Goal: Information Seeking & Learning: Learn about a topic

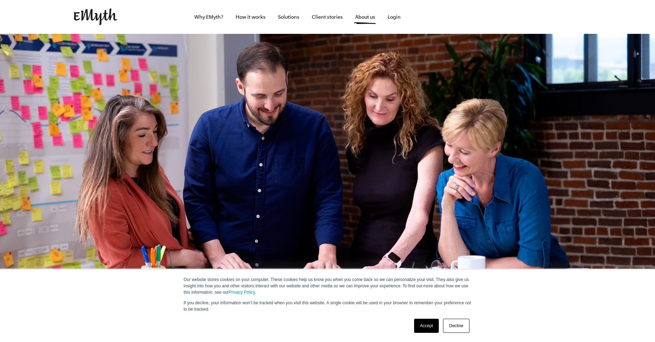
click at [422, 325] on link "Accept" at bounding box center [426, 326] width 25 height 14
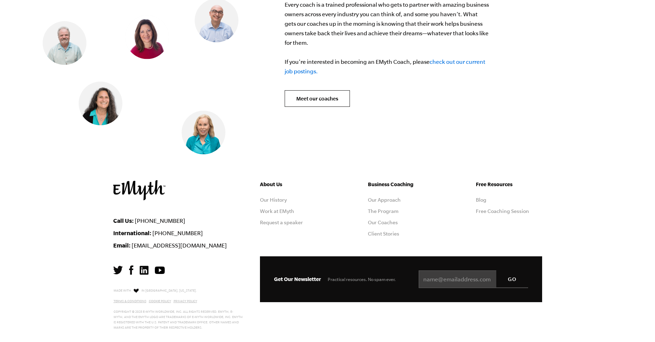
scroll to position [2894, 0]
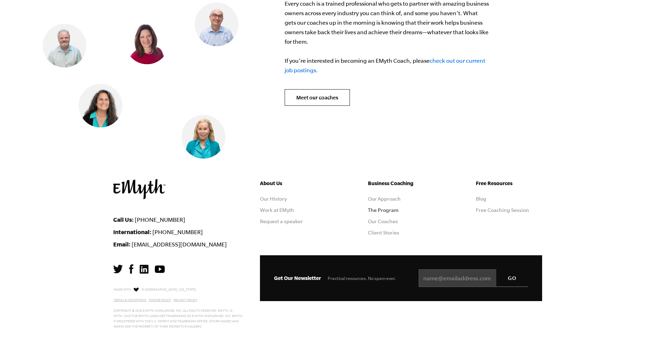
click at [387, 207] on link "The Program" at bounding box center [383, 210] width 31 height 6
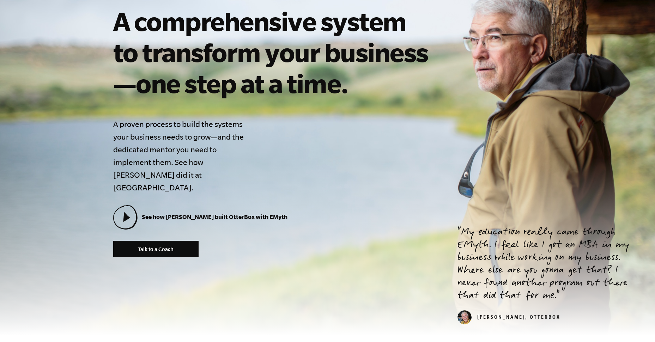
scroll to position [117, 0]
click at [192, 200] on div "The EMyth Business Coaching Program A comprehensive system to transform your bu…" at bounding box center [274, 125] width 322 height 261
click at [126, 212] on icon at bounding box center [126, 217] width 7 height 10
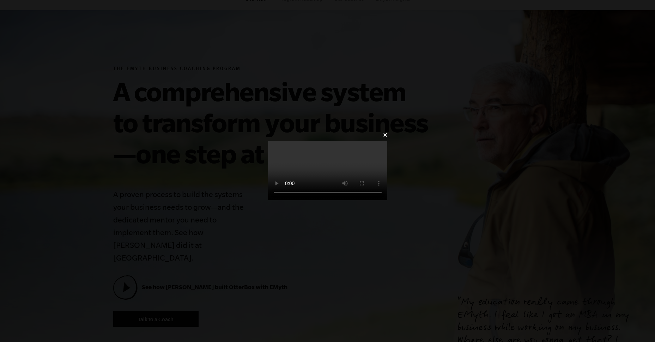
scroll to position [47, 0]
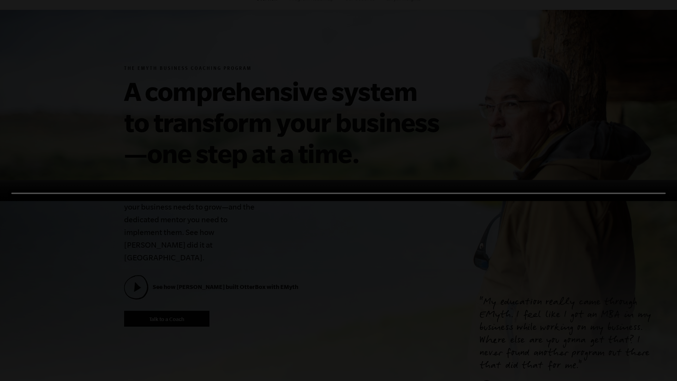
click at [649, 201] on video at bounding box center [338, 190] width 677 height 21
click at [644, 201] on video at bounding box center [338, 190] width 677 height 21
click at [318, 201] on video at bounding box center [338, 190] width 677 height 21
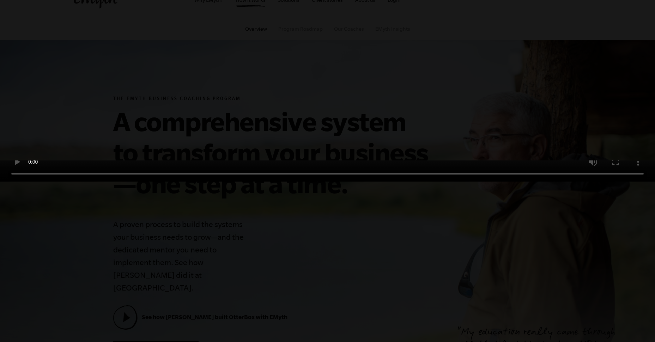
scroll to position [0, 0]
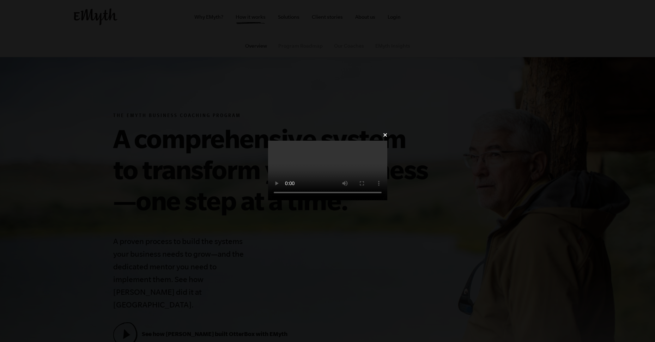
click at [398, 212] on div "✕" at bounding box center [327, 171] width 140 height 82
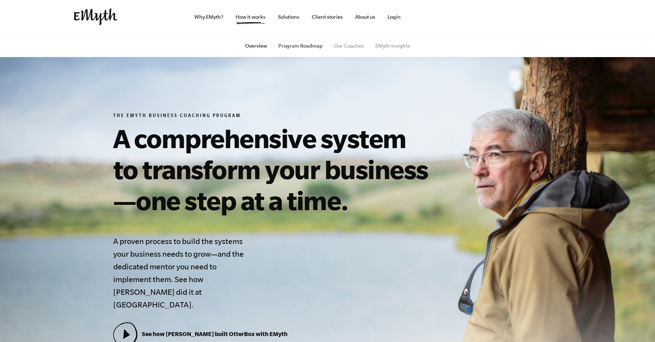
click at [304, 48] on link "Program Roadmap" at bounding box center [300, 46] width 44 height 6
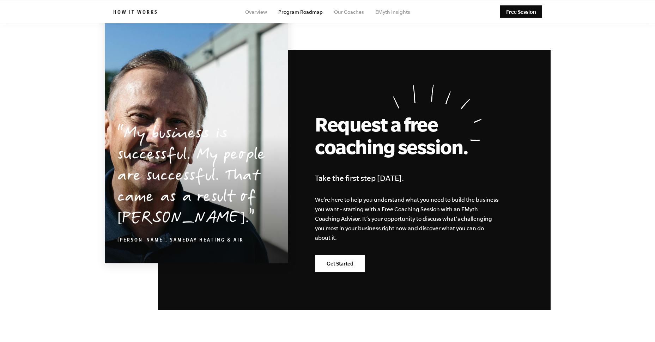
scroll to position [1786, 0]
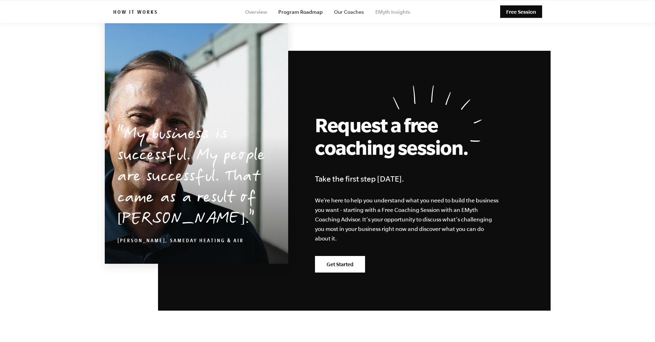
click at [353, 12] on link "Our Coaches" at bounding box center [349, 12] width 30 height 6
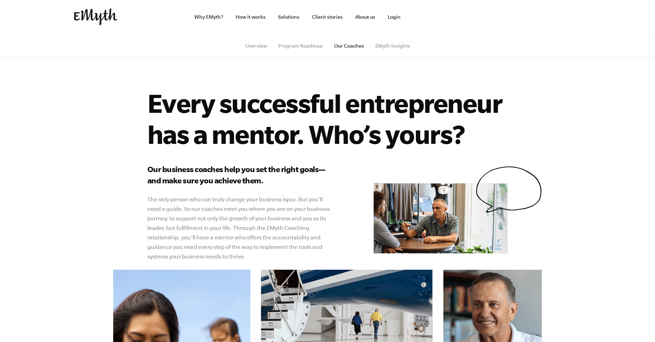
click at [97, 18] on img at bounding box center [96, 16] width 44 height 17
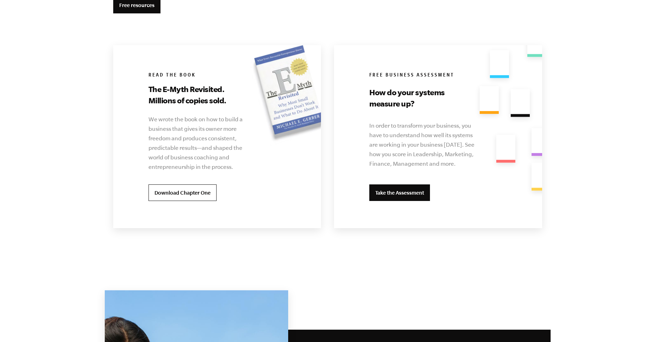
scroll to position [1363, 0]
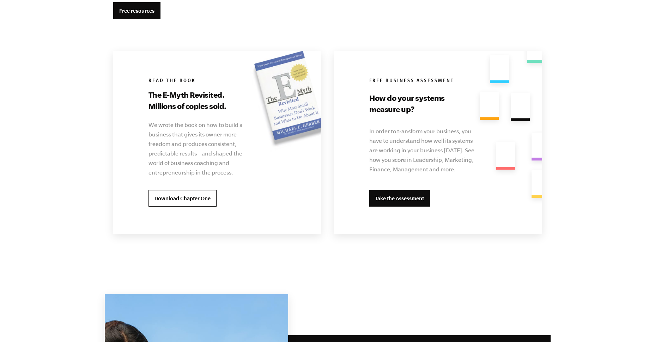
click at [414, 201] on link "Take the Assessment" at bounding box center [399, 198] width 61 height 17
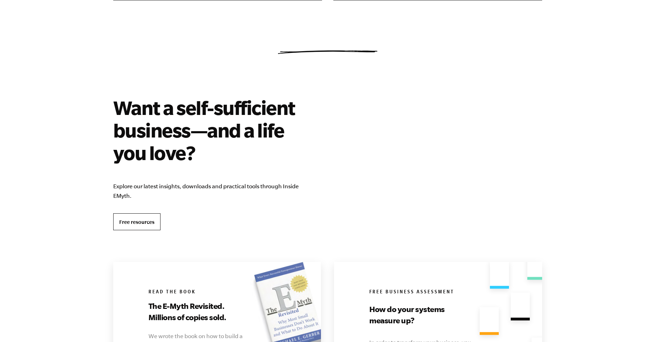
click at [150, 219] on link "Free resources" at bounding box center [136, 221] width 47 height 17
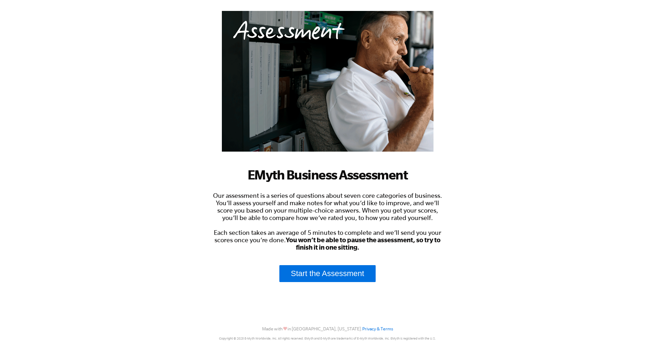
scroll to position [78, 0]
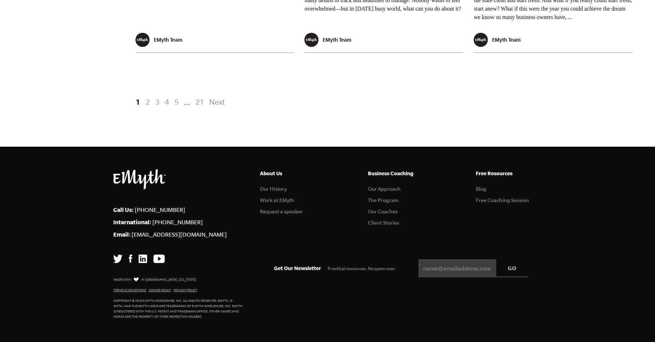
scroll to position [1469, 0]
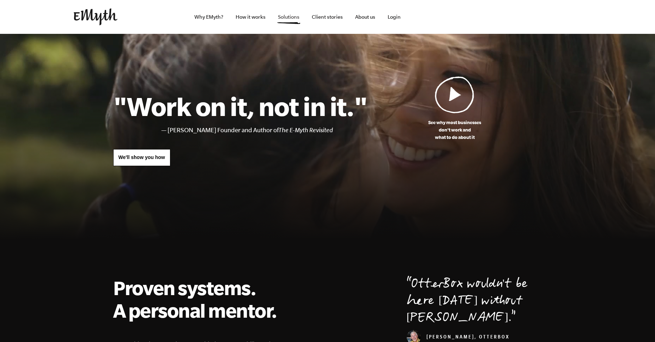
click at [292, 17] on link "Solutions" at bounding box center [288, 17] width 33 height 34
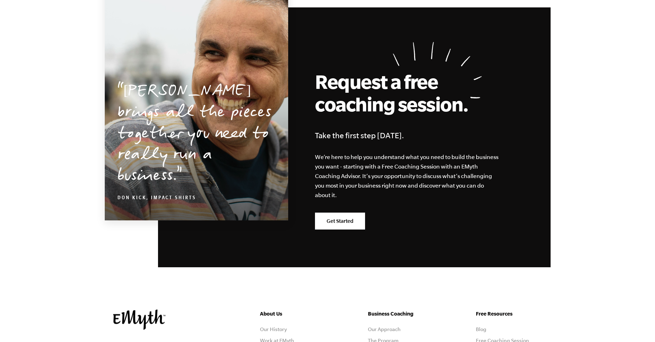
scroll to position [1105, 0]
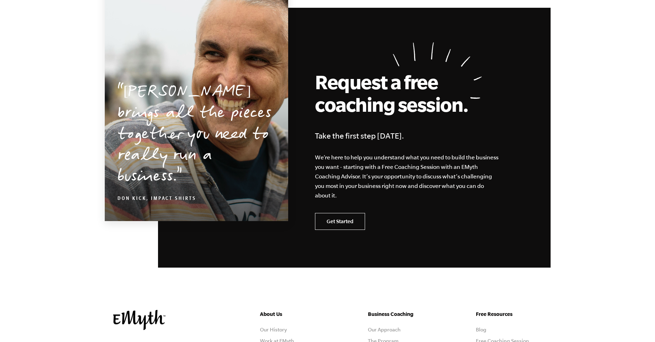
click at [353, 224] on link "Get Started" at bounding box center [340, 221] width 50 height 17
